Goal: Obtain resource: Obtain resource

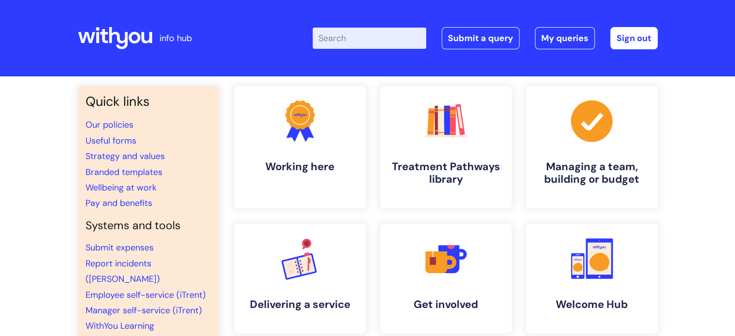
click at [376, 44] on input "Enter your search term here..." at bounding box center [370, 38] width 114 height 21
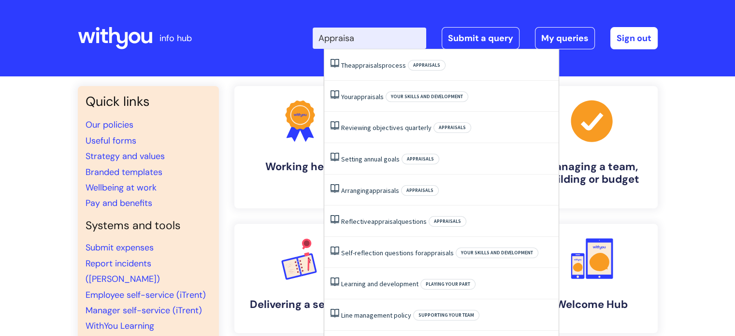
type input "Appraisal"
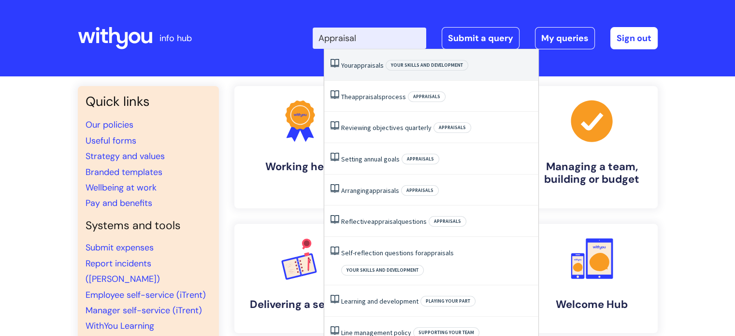
click at [379, 61] on span "appraisals" at bounding box center [369, 65] width 30 height 9
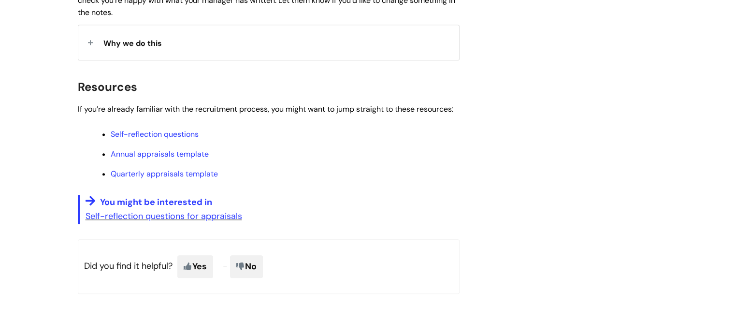
scroll to position [814, 0]
click at [182, 174] on link "Quarterly appraisals template" at bounding box center [164, 174] width 107 height 10
